Goal: Information Seeking & Learning: Find specific page/section

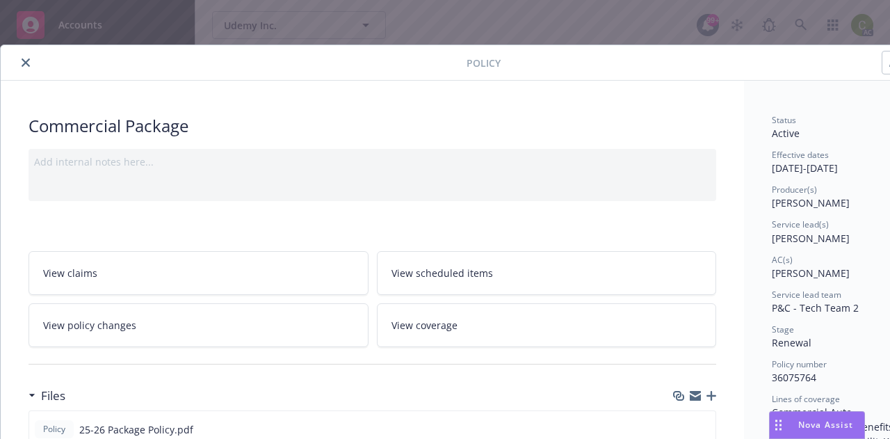
scroll to position [278, 0]
click at [24, 67] on button "close" at bounding box center [25, 62] width 17 height 17
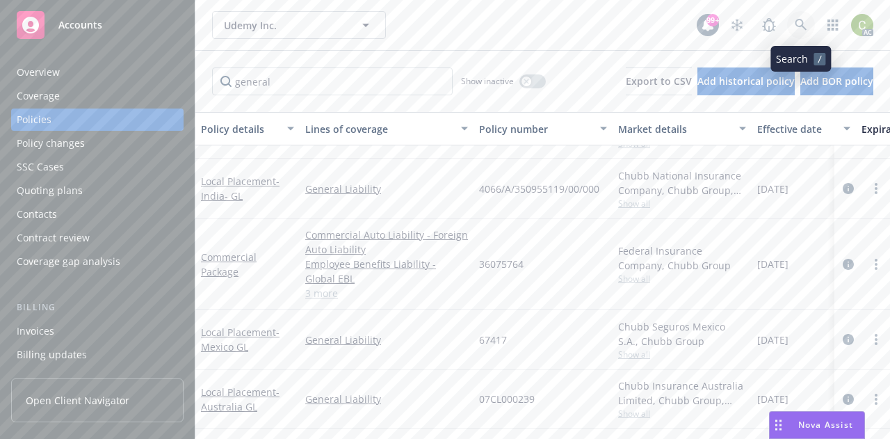
click at [797, 24] on icon at bounding box center [801, 25] width 13 height 13
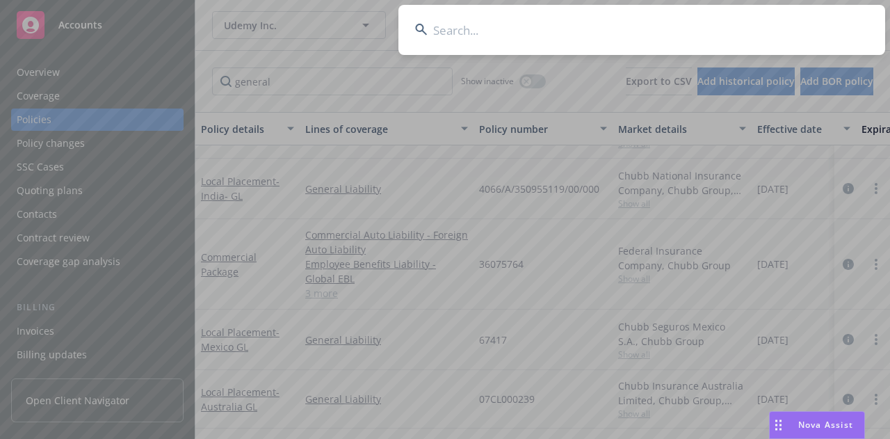
click at [598, 29] on input at bounding box center [641, 30] width 487 height 50
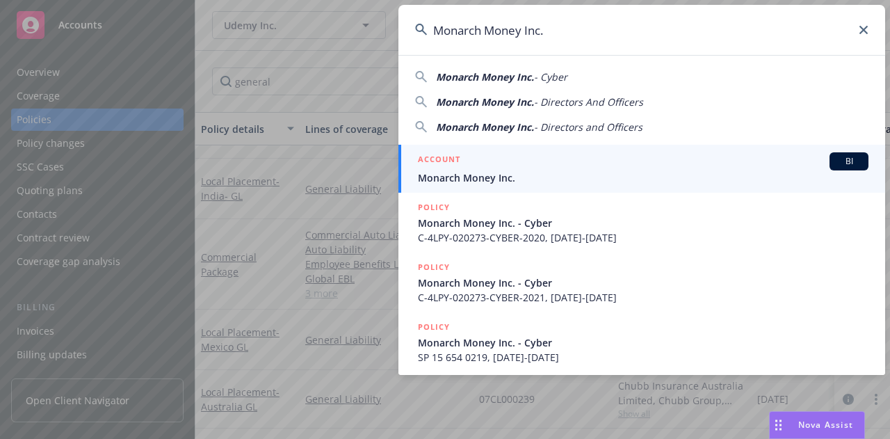
type input "Monarch Money Inc."
click at [478, 177] on span "Monarch Money Inc." at bounding box center [643, 177] width 451 height 15
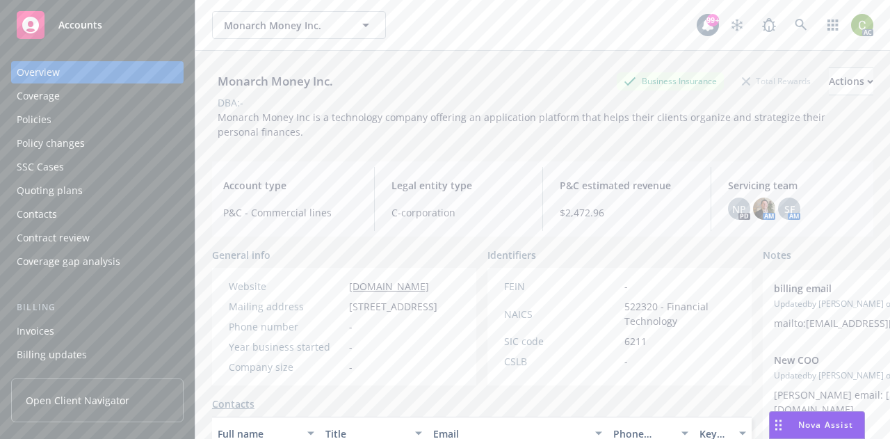
click at [63, 122] on div "Policies" at bounding box center [97, 119] width 161 height 22
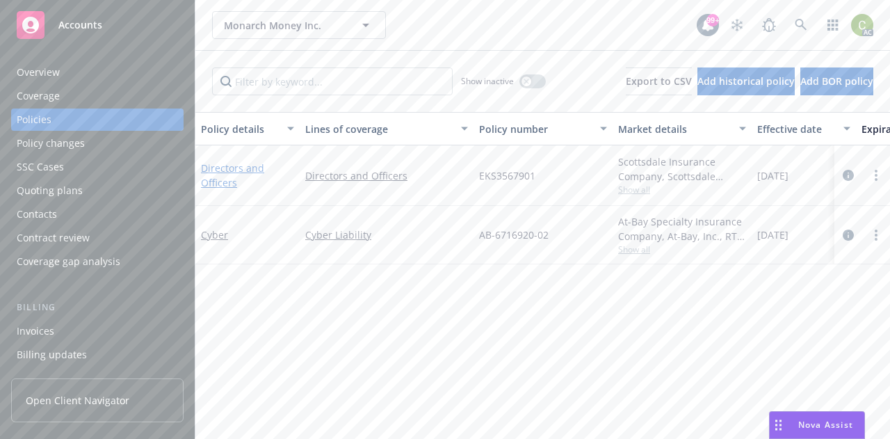
click at [236, 172] on link "Directors and Officers" at bounding box center [232, 175] width 63 height 28
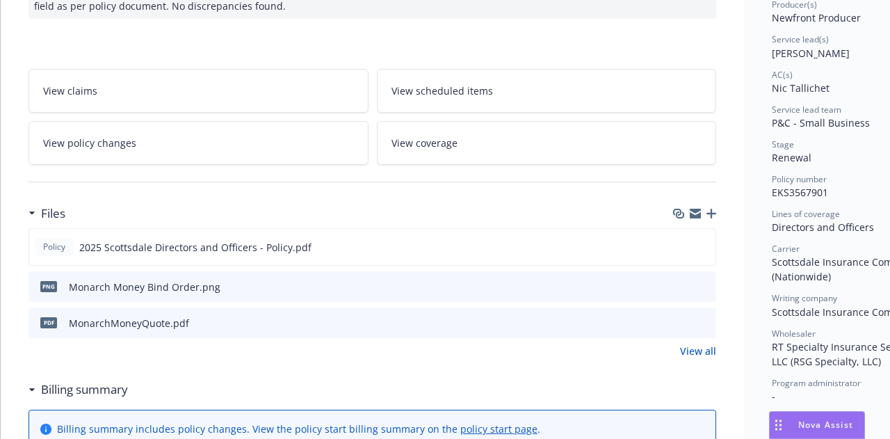
scroll to position [175, 0]
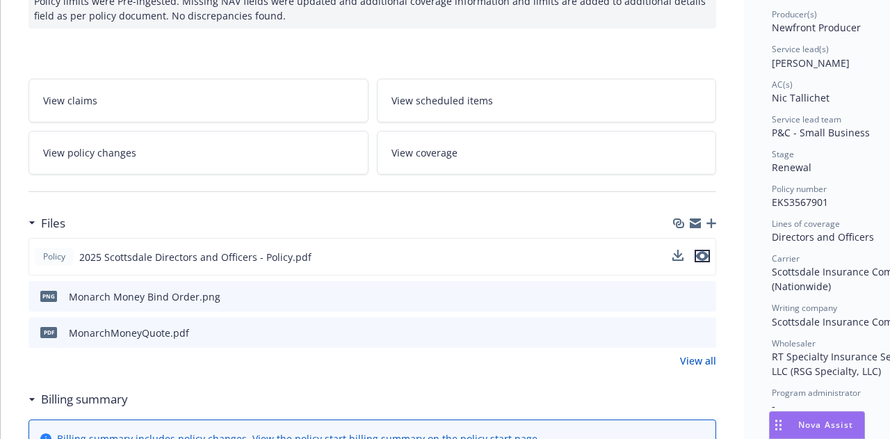
click at [702, 253] on icon "preview file" at bounding box center [702, 256] width 13 height 10
click at [820, 430] on span "Nova Assist" at bounding box center [825, 425] width 55 height 12
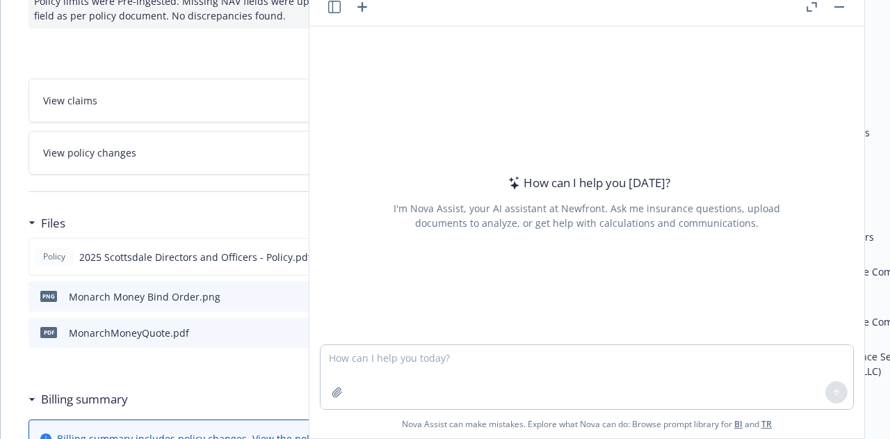
click at [841, 10] on button "button" at bounding box center [839, 7] width 17 height 17
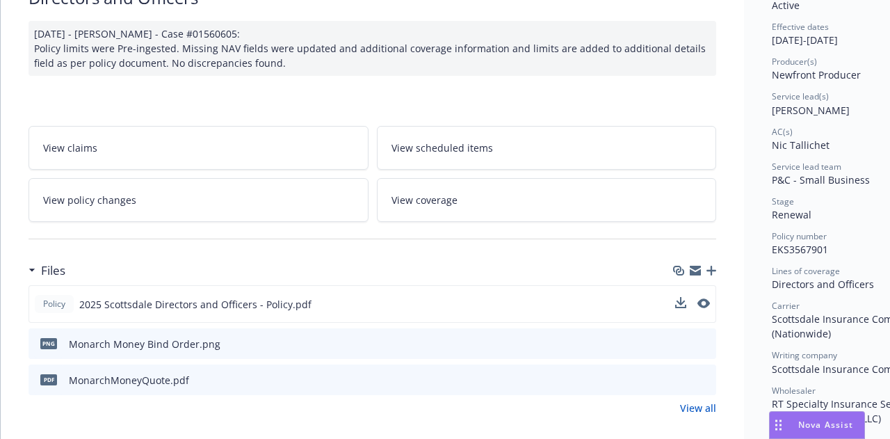
scroll to position [133, 0]
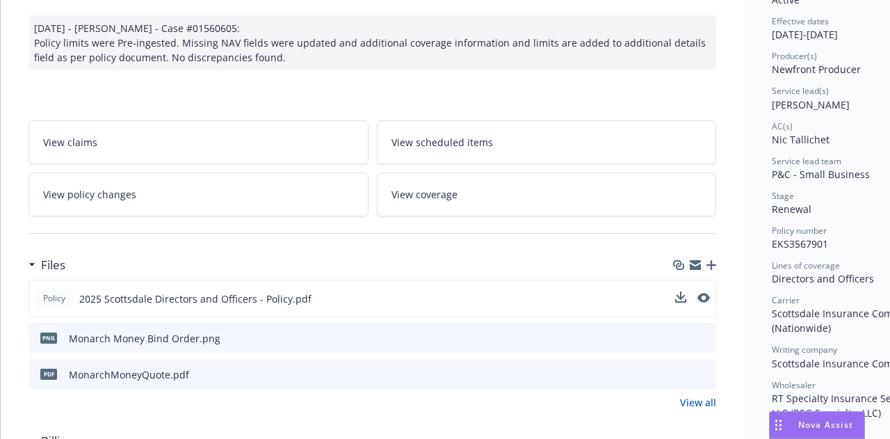
click at [674, 296] on div "Policy 2025 Scottsdale Directors and Officers - Policy.pdf" at bounding box center [373, 299] width 688 height 38
click at [680, 299] on icon "download file" at bounding box center [679, 297] width 11 height 11
click at [702, 298] on icon "preview file" at bounding box center [702, 298] width 13 height 10
click at [832, 429] on span "Nova Assist" at bounding box center [825, 425] width 55 height 12
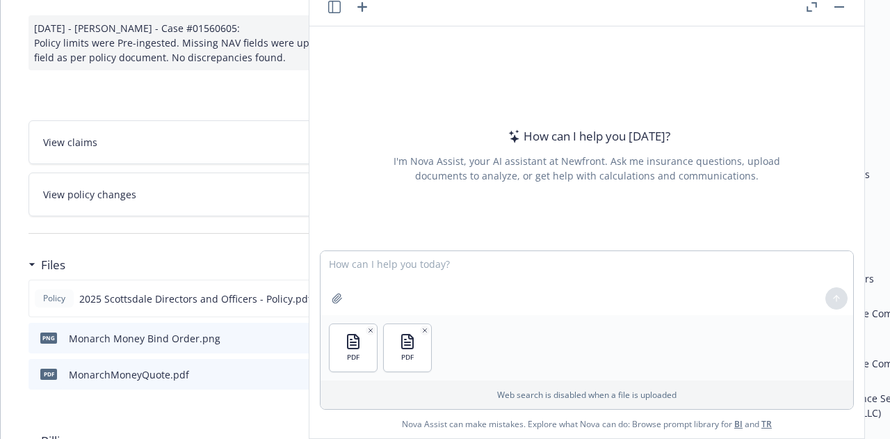
click at [769, 411] on button "Nova Assist" at bounding box center [817, 425] width 96 height 28
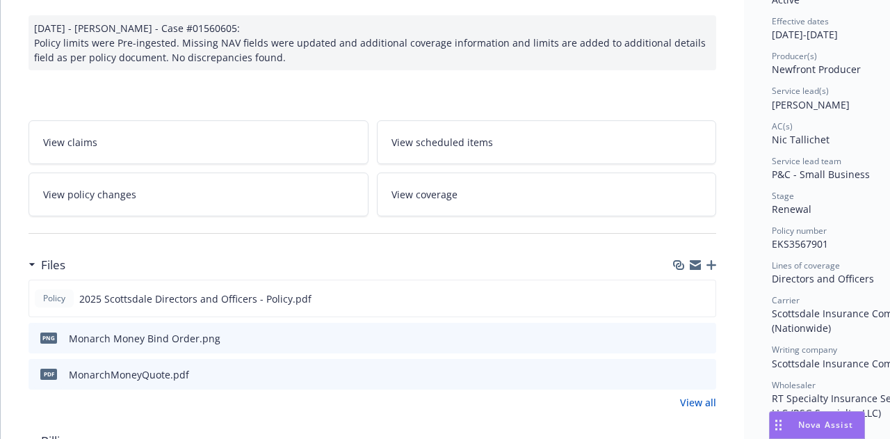
click at [820, 414] on div "Nova Assist" at bounding box center [817, 425] width 95 height 26
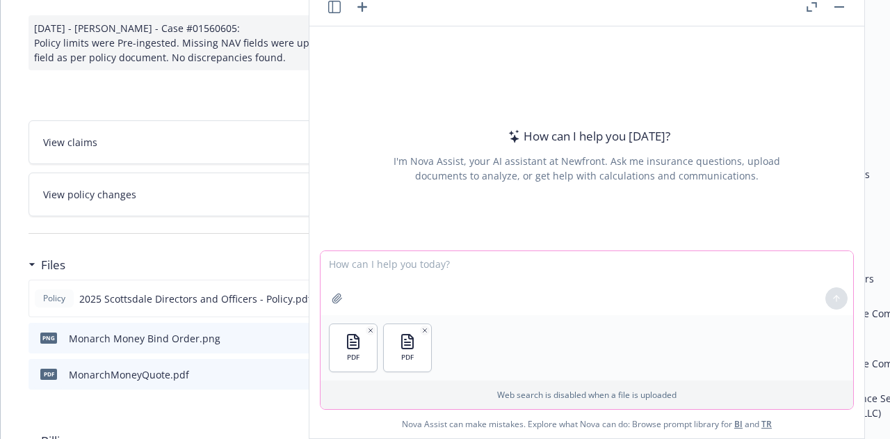
click at [366, 304] on textarea at bounding box center [587, 283] width 533 height 64
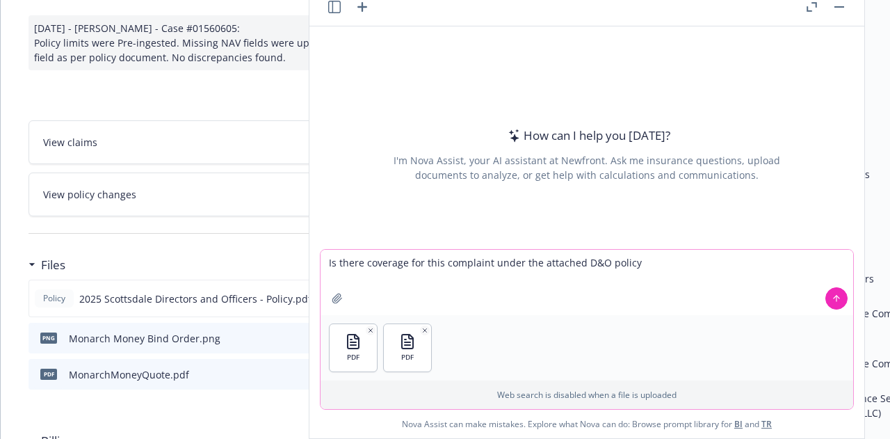
type textarea "Is there coverage for this complaint under the attached D&O policy?"
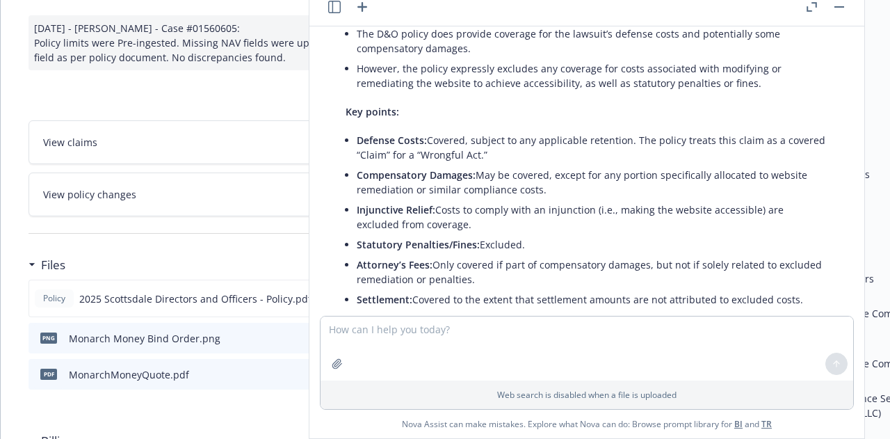
scroll to position [0, 0]
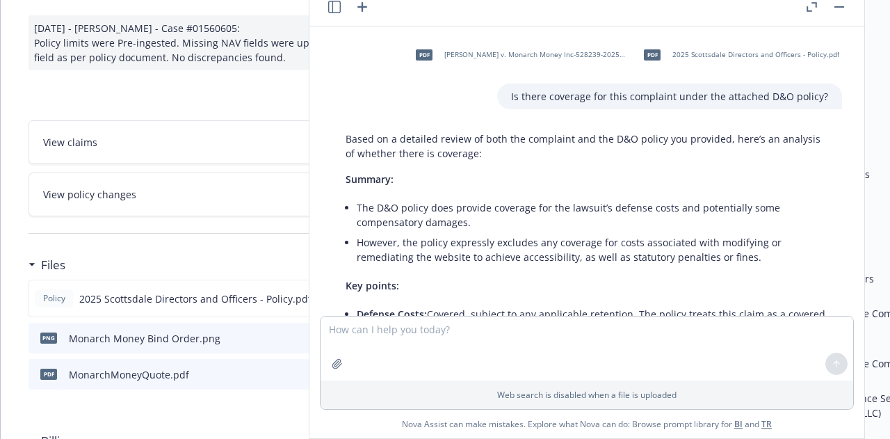
click at [842, 6] on button "button" at bounding box center [839, 7] width 17 height 17
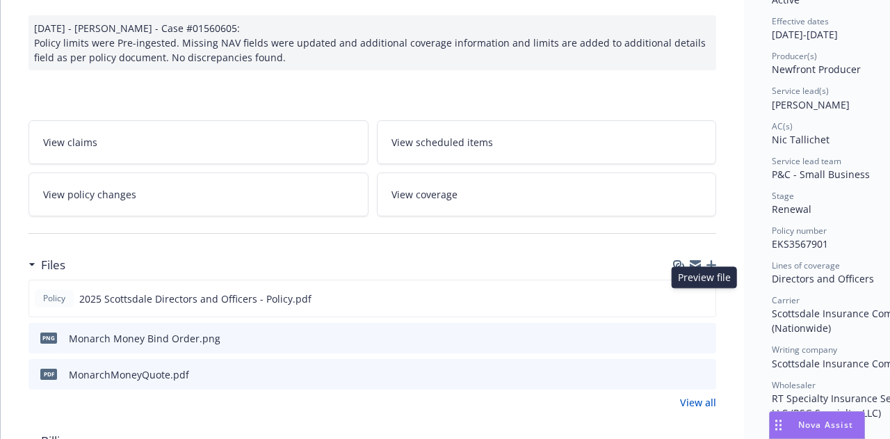
click at [706, 298] on icon "preview file" at bounding box center [702, 298] width 13 height 10
click at [817, 416] on div "Nova Assist" at bounding box center [817, 425] width 95 height 26
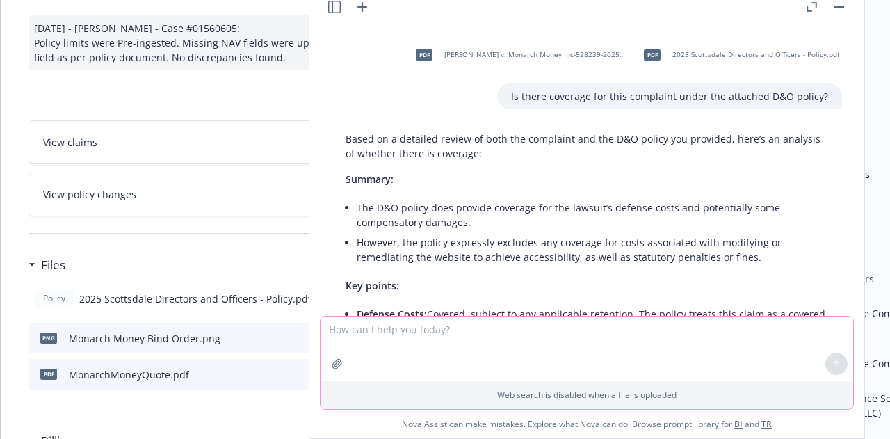
click at [602, 339] on textarea at bounding box center [587, 348] width 533 height 64
type textarea "Do D&O policies cover website accessibility claims"
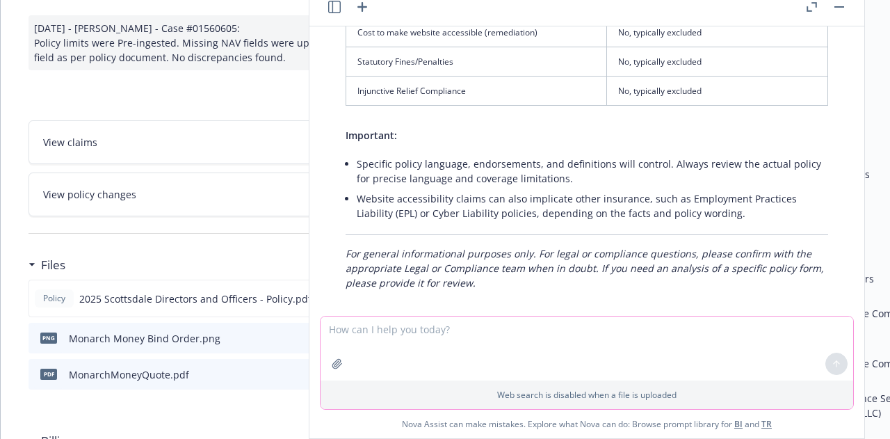
scroll to position [1563, 0]
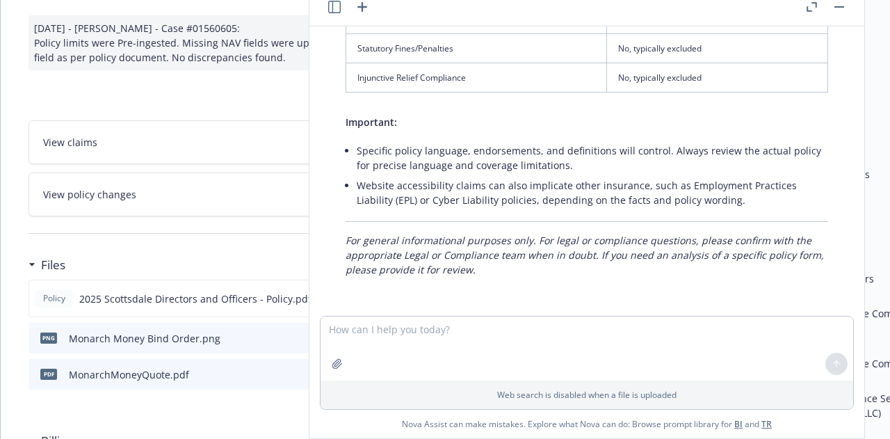
click at [843, 1] on button "button" at bounding box center [839, 7] width 17 height 17
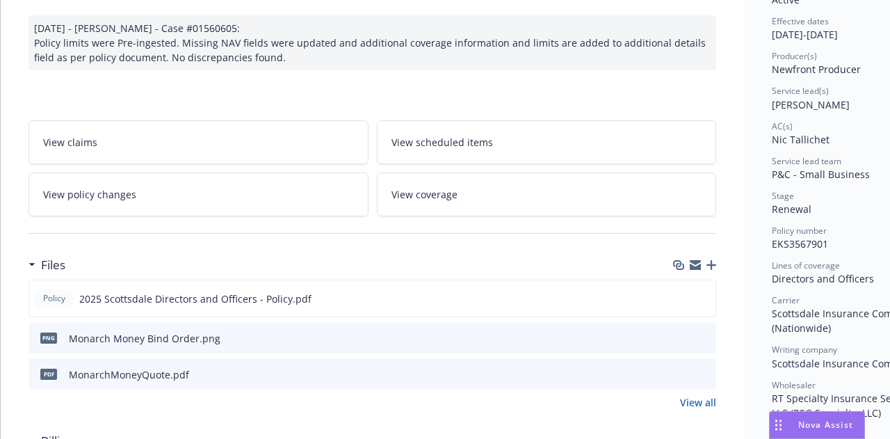
scroll to position [0, 0]
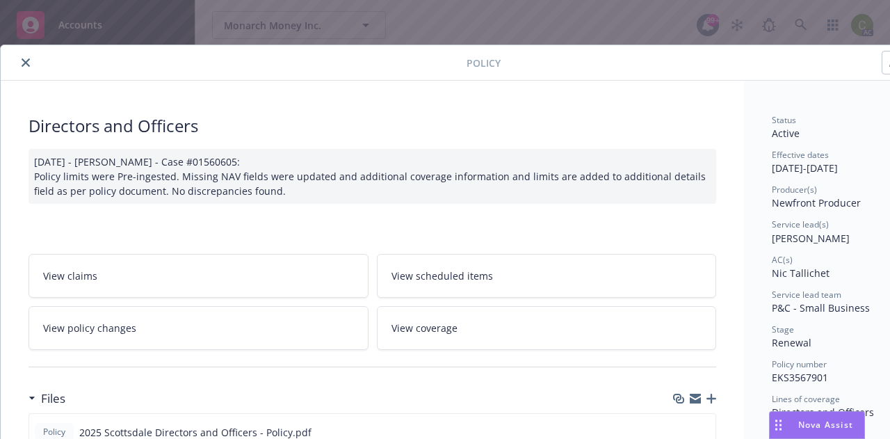
click at [26, 64] on icon "close" at bounding box center [26, 62] width 8 height 8
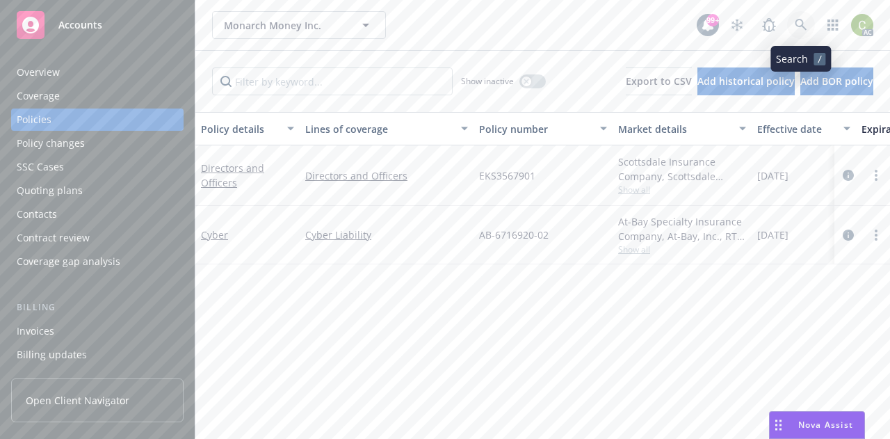
click at [797, 29] on icon at bounding box center [801, 25] width 13 height 13
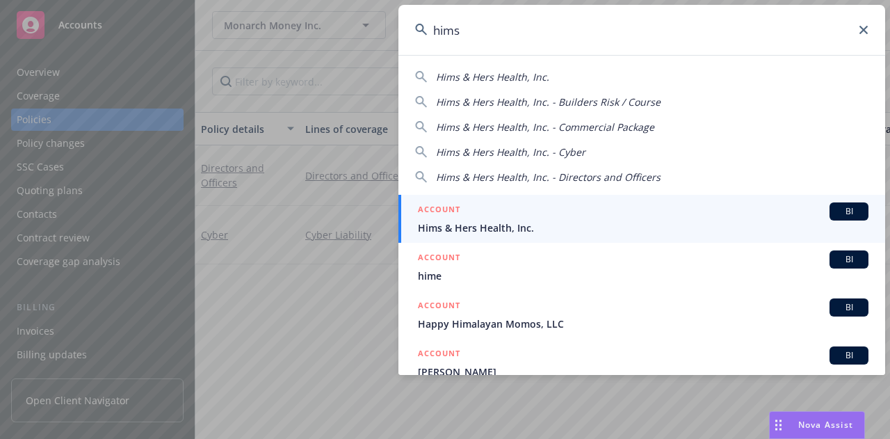
type input "hims"
click at [528, 215] on div "ACCOUNT BI" at bounding box center [643, 211] width 451 height 18
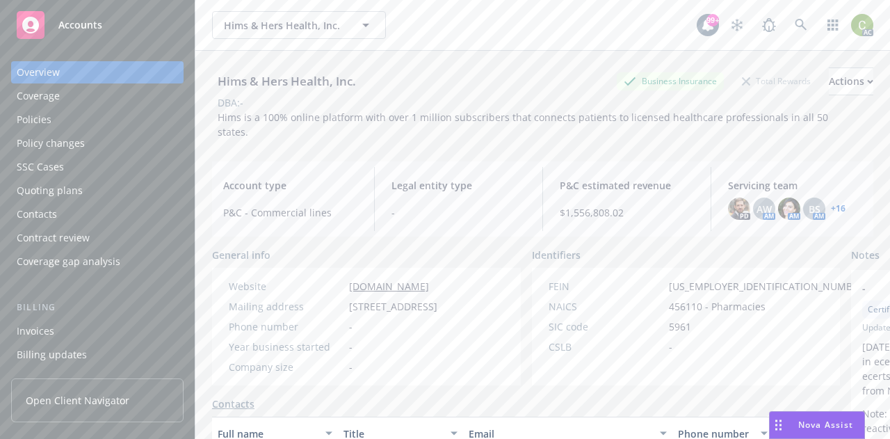
click at [38, 119] on div "Policies" at bounding box center [34, 119] width 35 height 22
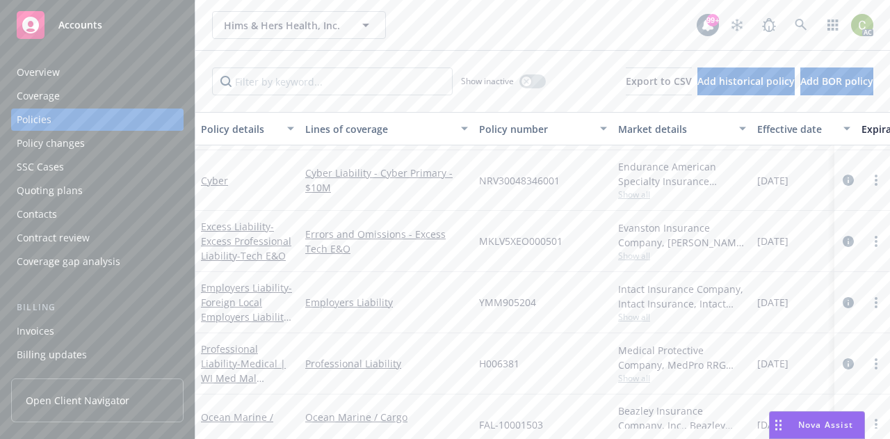
scroll to position [778, 0]
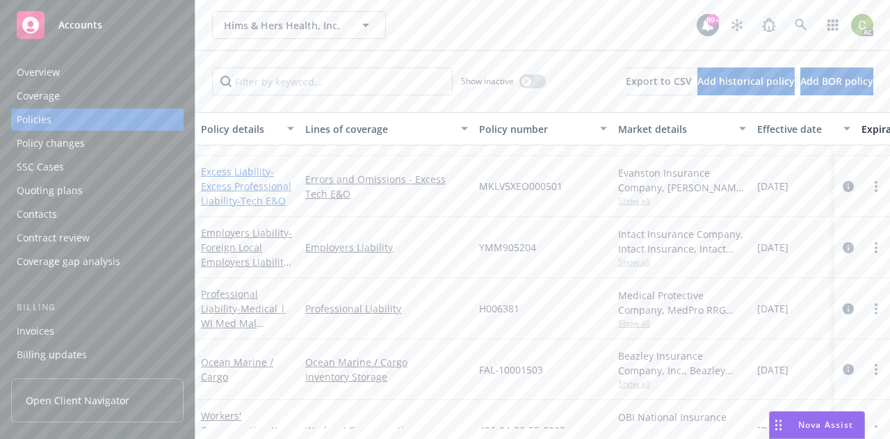
click at [243, 181] on span "- Excess Professional Liability-Tech E&O" at bounding box center [246, 186] width 90 height 42
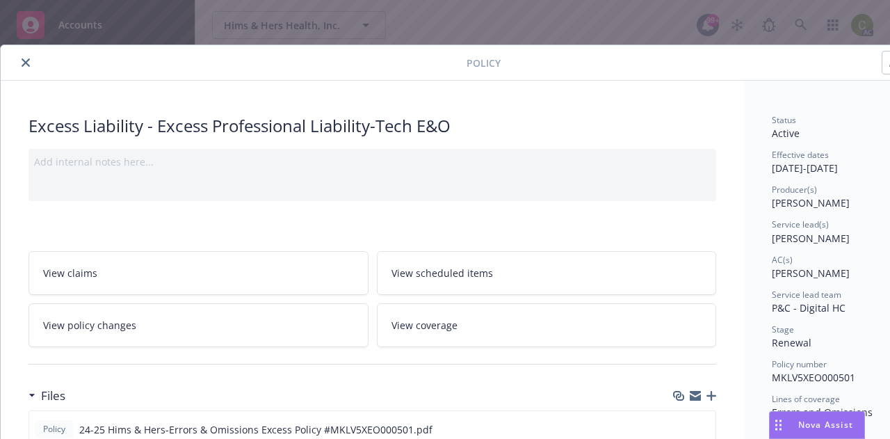
click at [27, 59] on icon "close" at bounding box center [26, 62] width 8 height 8
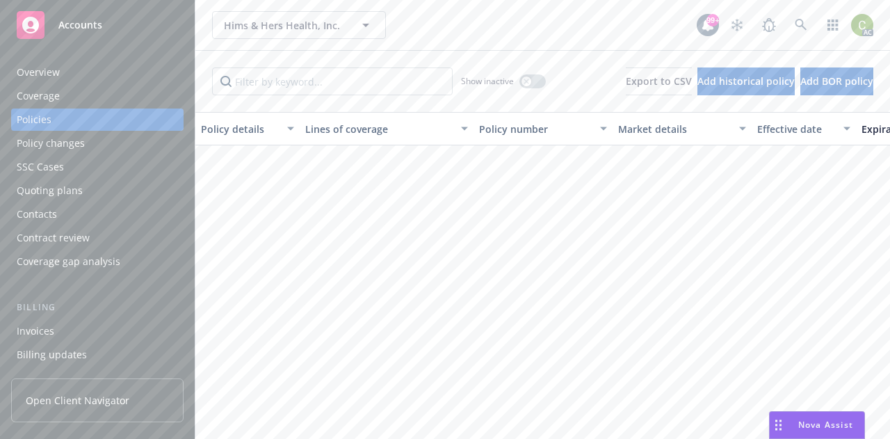
scroll to position [778, 0]
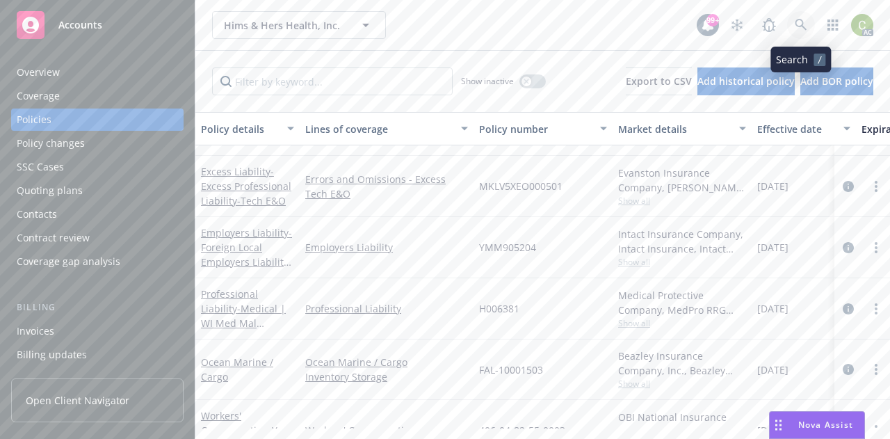
click at [802, 22] on icon at bounding box center [801, 25] width 12 height 12
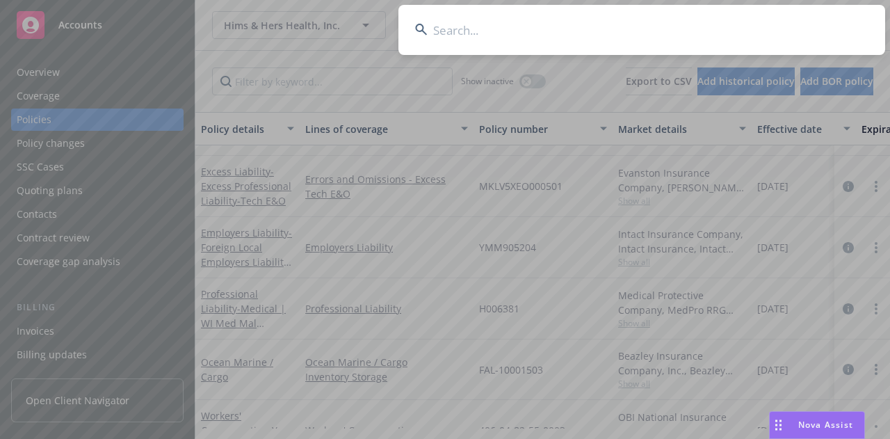
click at [483, 34] on input at bounding box center [641, 30] width 487 height 50
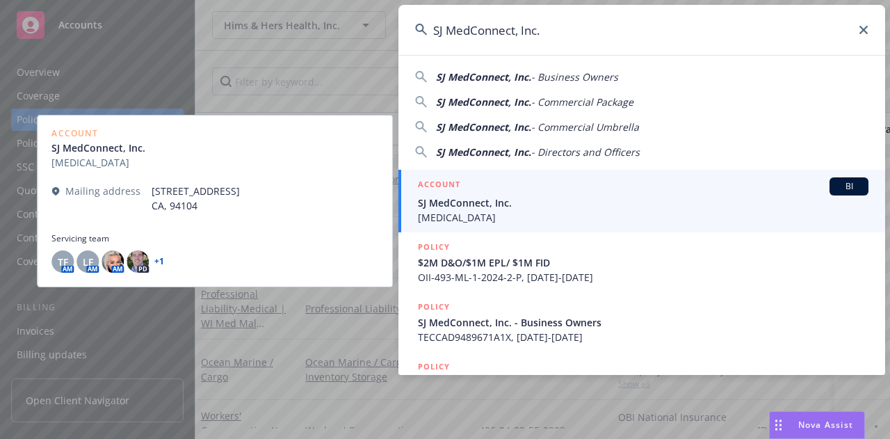
type input "SJ MedConnect, Inc."
click at [562, 208] on span "SJ MedConnect, Inc." at bounding box center [643, 202] width 451 height 15
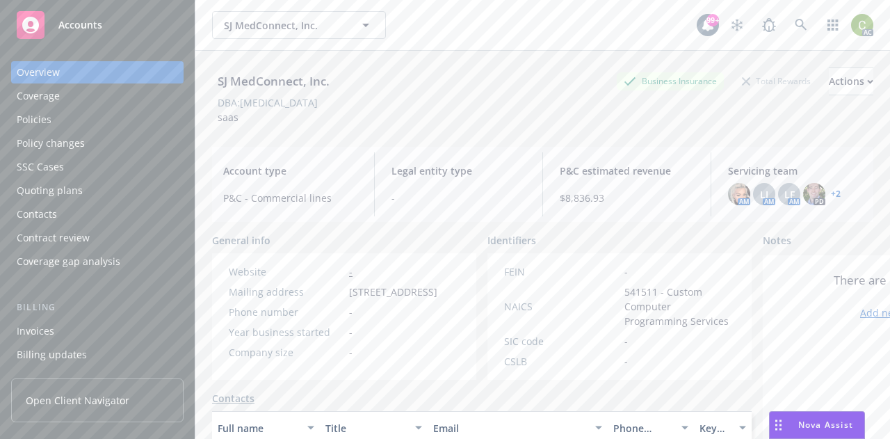
click at [50, 121] on div "Policies" at bounding box center [34, 119] width 35 height 22
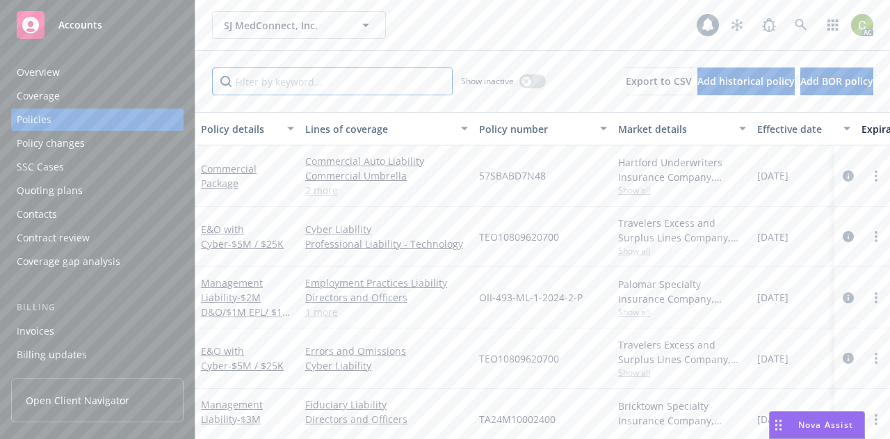
click at [268, 83] on input "Filter by keyword..." at bounding box center [332, 81] width 241 height 28
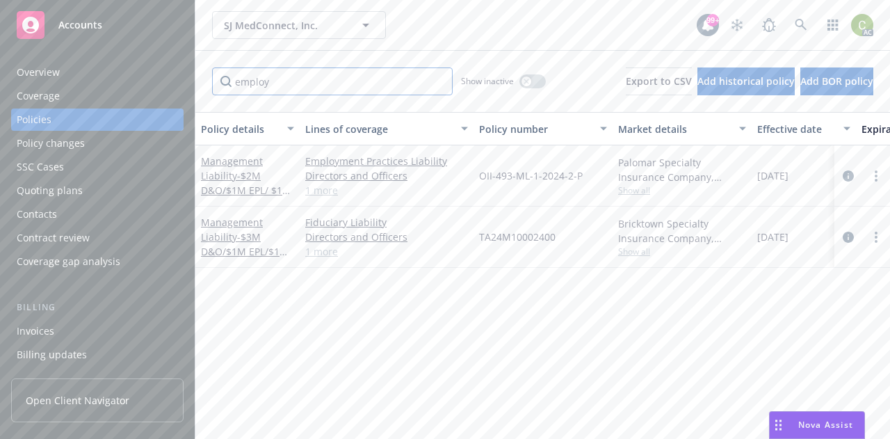
type input "employ"
click at [314, 252] on link "1 more" at bounding box center [386, 251] width 163 height 15
click at [332, 193] on link "1 more" at bounding box center [386, 190] width 163 height 15
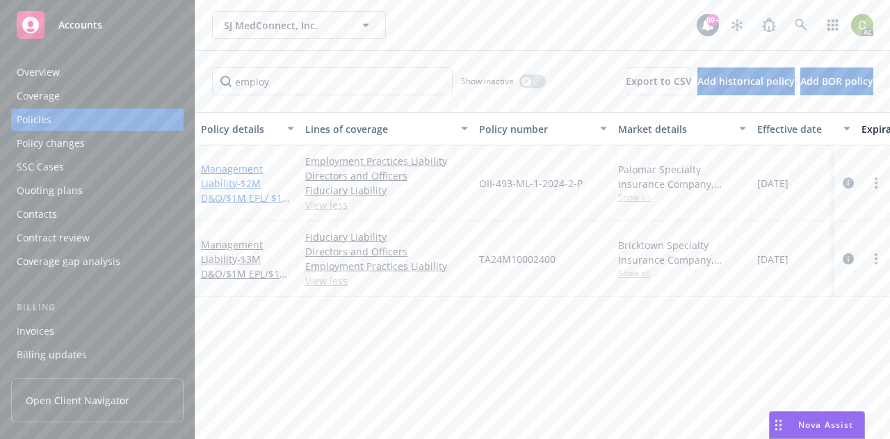
click at [241, 184] on span "- $2M D&O/$1M EPL/ $1M FID" at bounding box center [246, 198] width 90 height 42
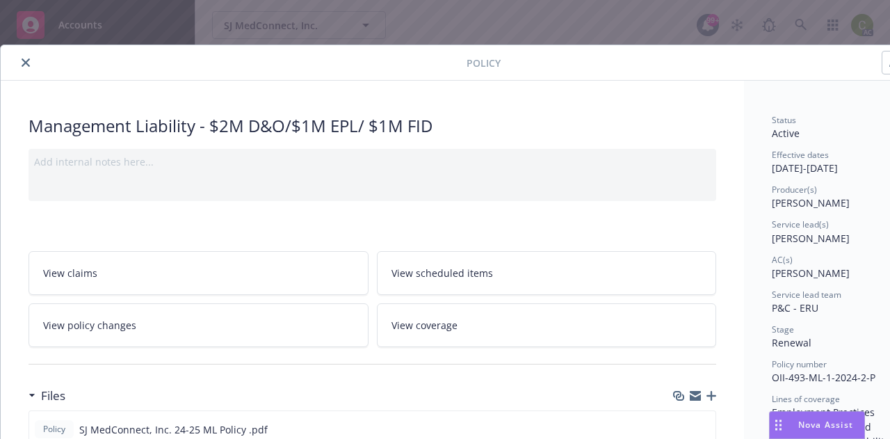
click at [26, 58] on button "close" at bounding box center [25, 62] width 17 height 17
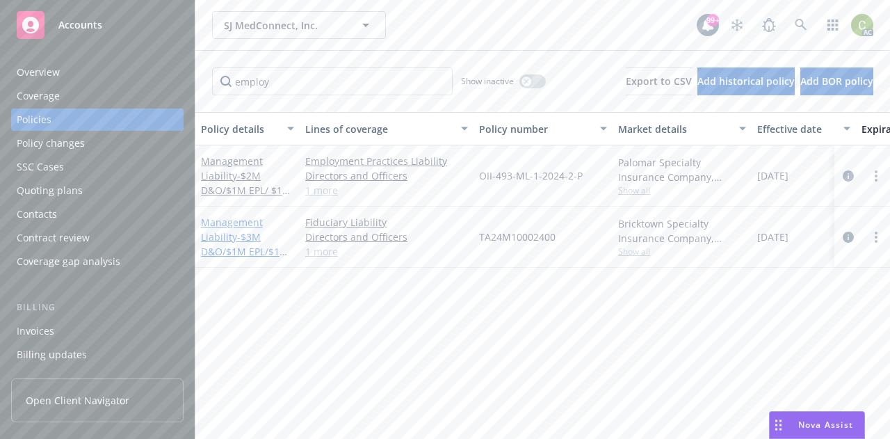
click at [221, 228] on link "Management Liability - $3M D&O/$1M EPL/$1M FID" at bounding box center [245, 244] width 88 height 57
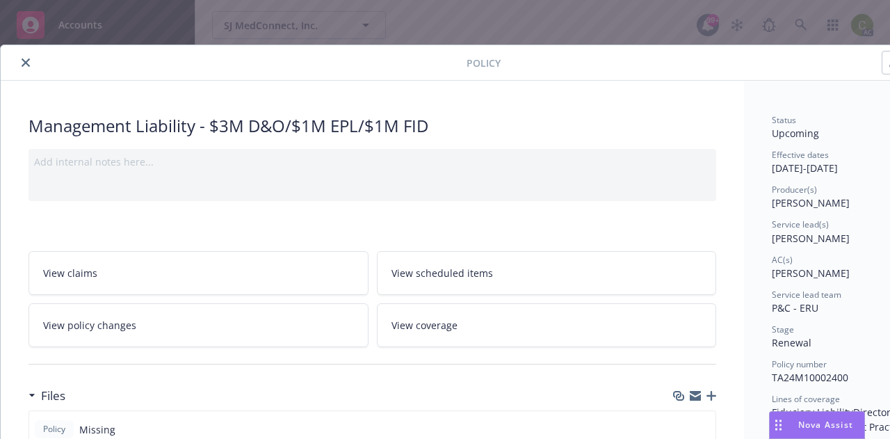
click at [24, 65] on icon "close" at bounding box center [26, 62] width 8 height 8
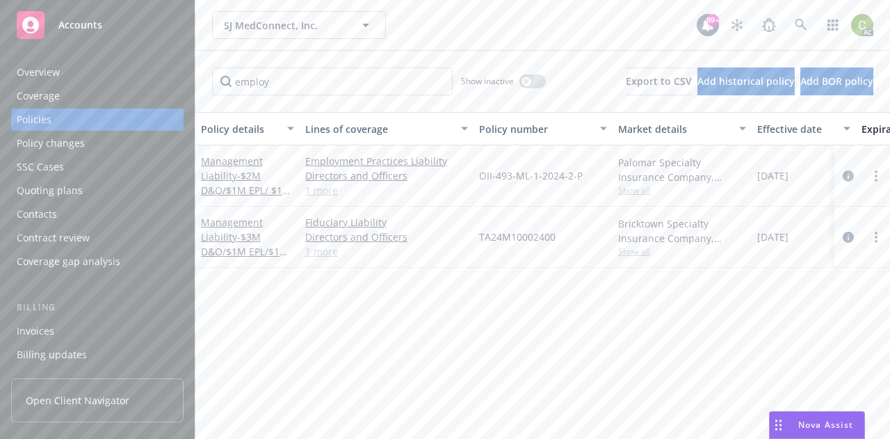
click at [44, 76] on div "Overview" at bounding box center [38, 72] width 43 height 22
